Goal: Information Seeking & Learning: Find specific fact

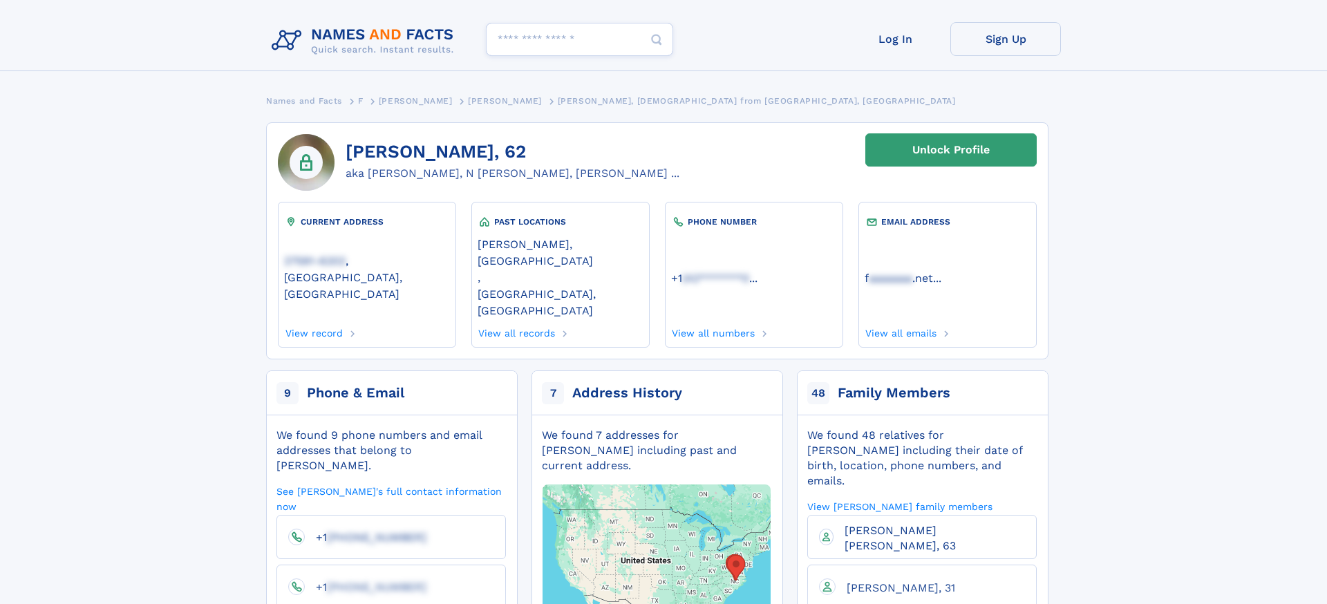
click at [806, 73] on header "Search people Log In Sign Up" at bounding box center [663, 46] width 1327 height 93
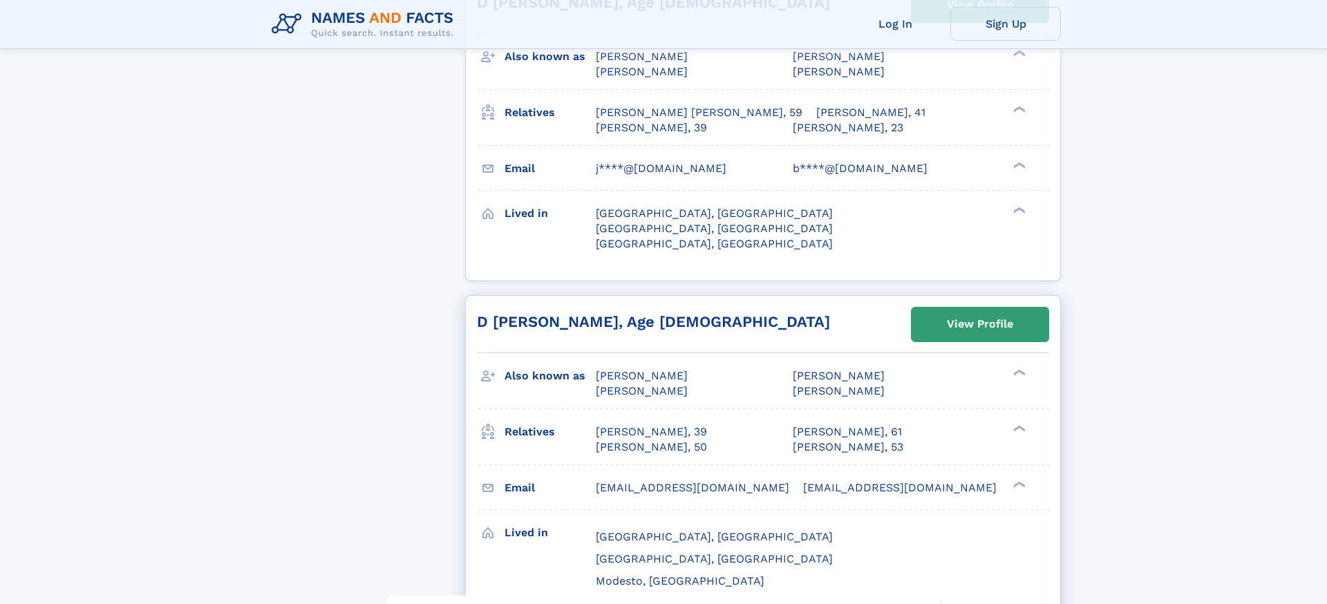
scroll to position [3514, 0]
